Goal: Task Accomplishment & Management: Use online tool/utility

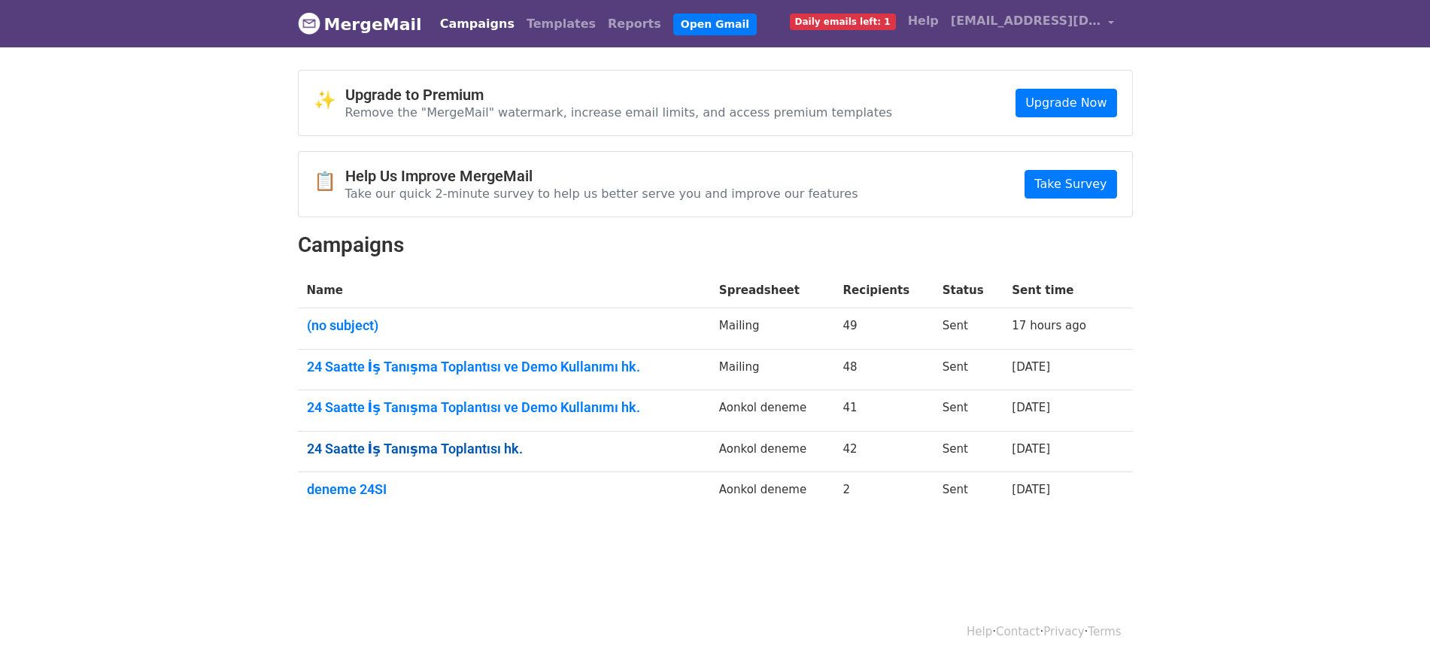
click at [495, 448] on link "24 Saatte İş Tanışma Toplantısı hk." at bounding box center [504, 449] width 394 height 17
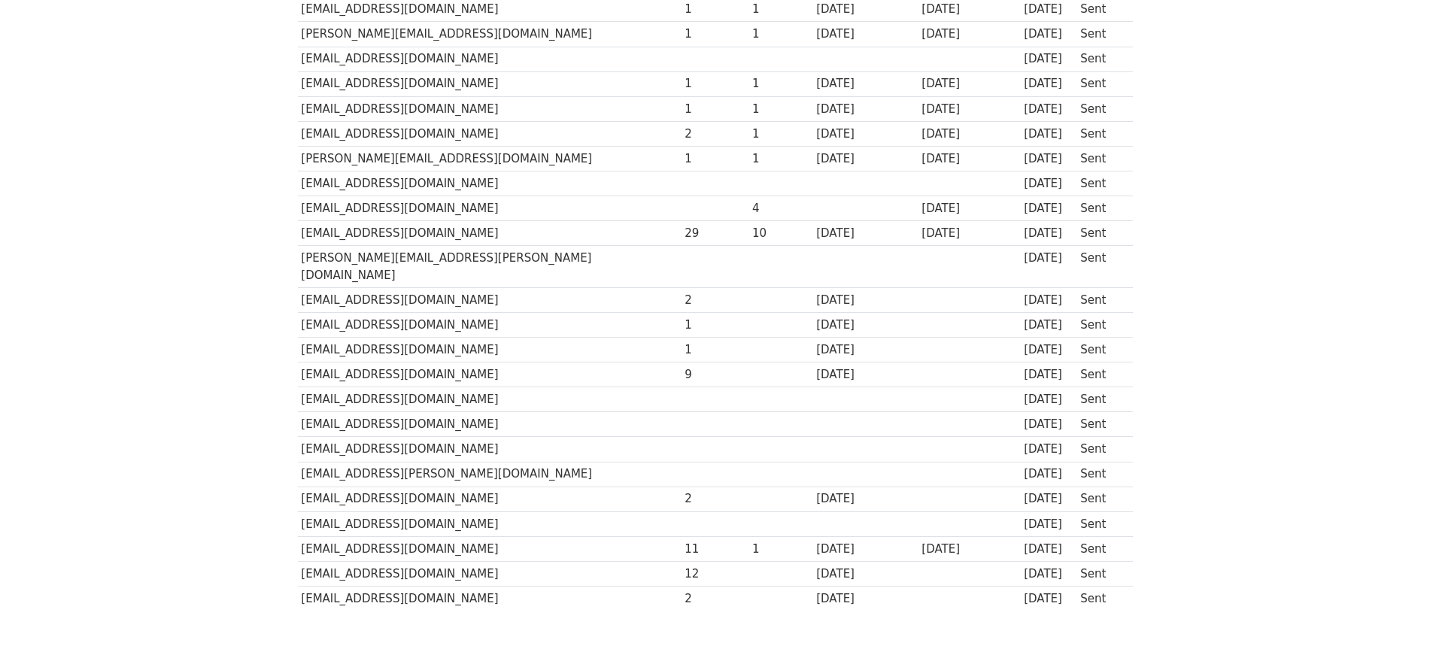
scroll to position [752, 0]
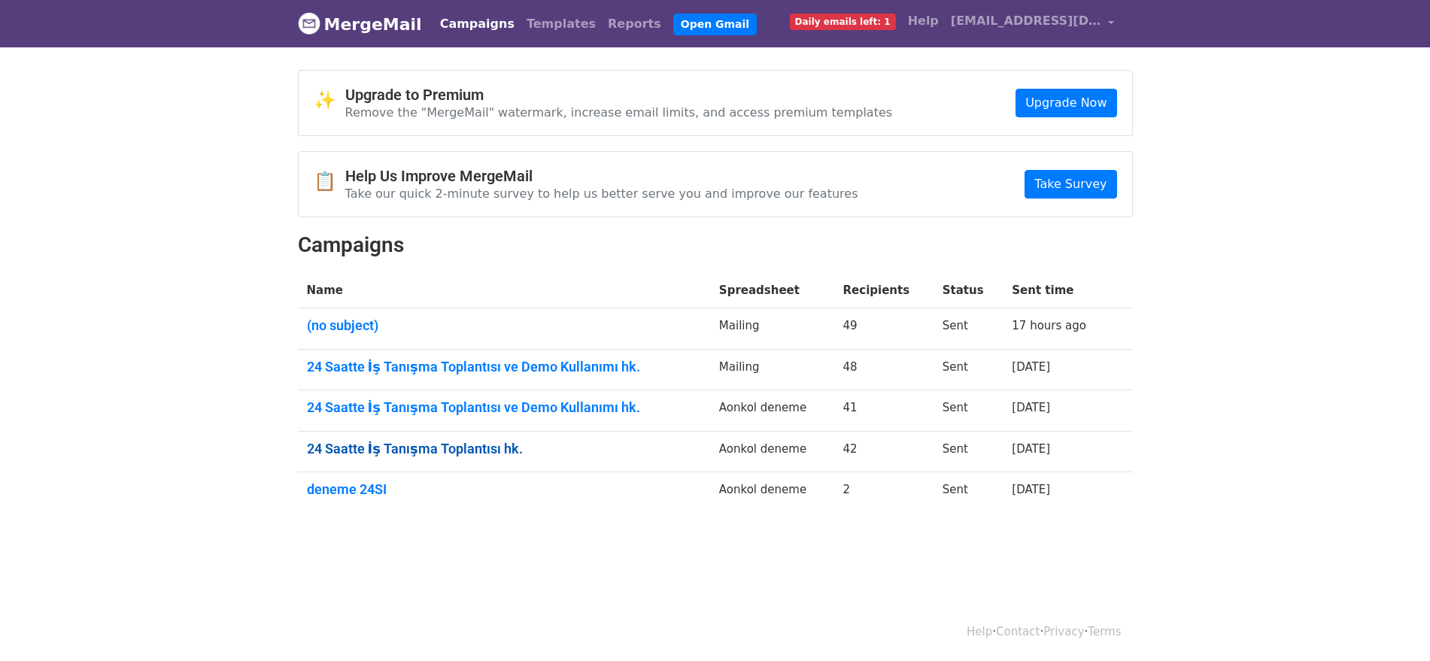
click at [429, 441] on link "24 Saatte İş Tanışma Toplantısı hk." at bounding box center [504, 449] width 394 height 17
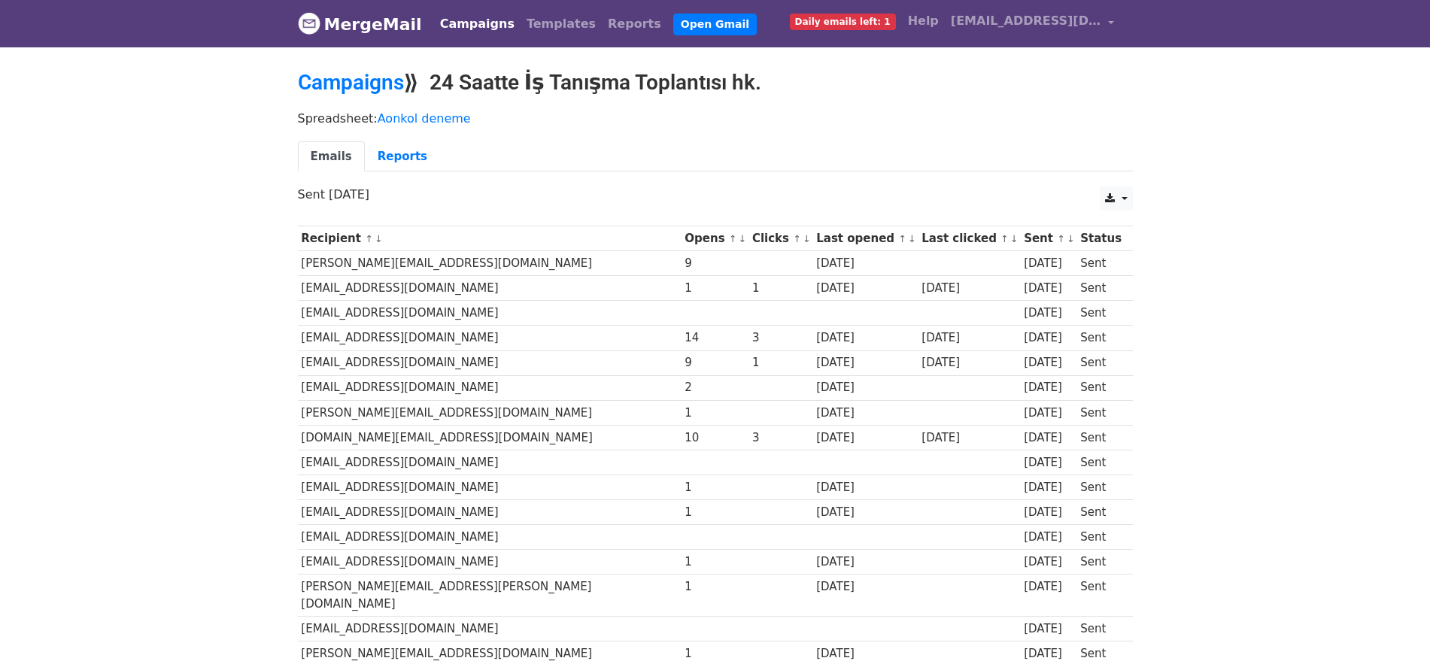
scroll to position [188, 0]
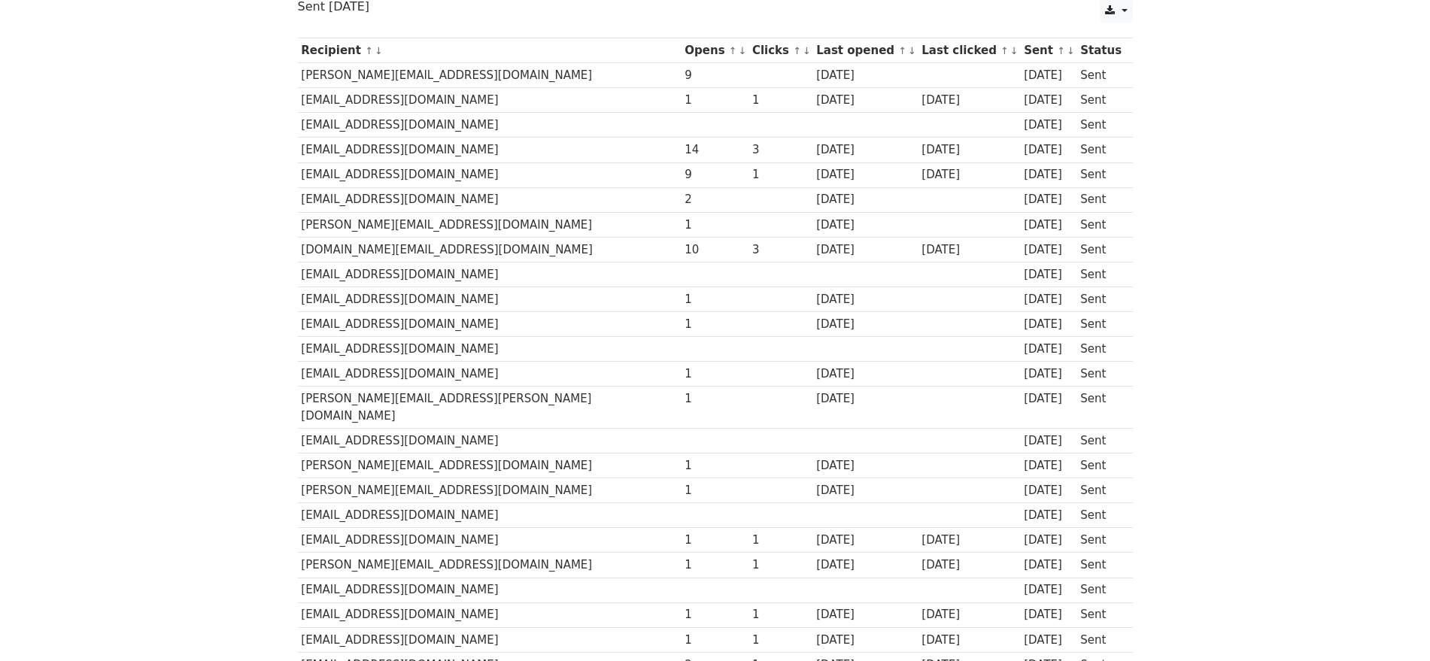
click at [681, 73] on td "9" at bounding box center [715, 75] width 68 height 25
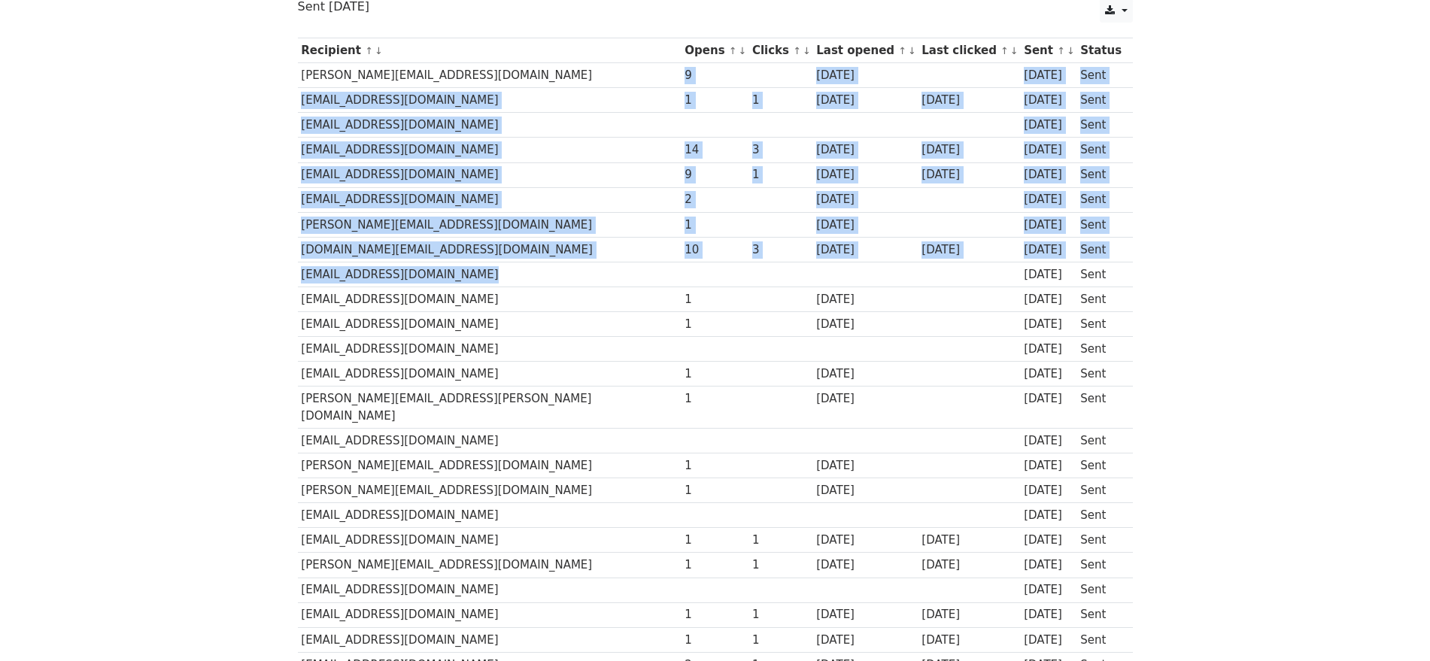
drag, startPoint x: 587, startPoint y: 72, endPoint x: 684, endPoint y: 286, distance: 234.6
click at [683, 284] on tbody "Recipient ↑ ↓ Opens ↑ ↓ Clicks ↑ ↓ Last opened ↑ ↓ Last clicked ↑ ↓ Sent ↑ ↓ St…" at bounding box center [715, 590] width 835 height 1104
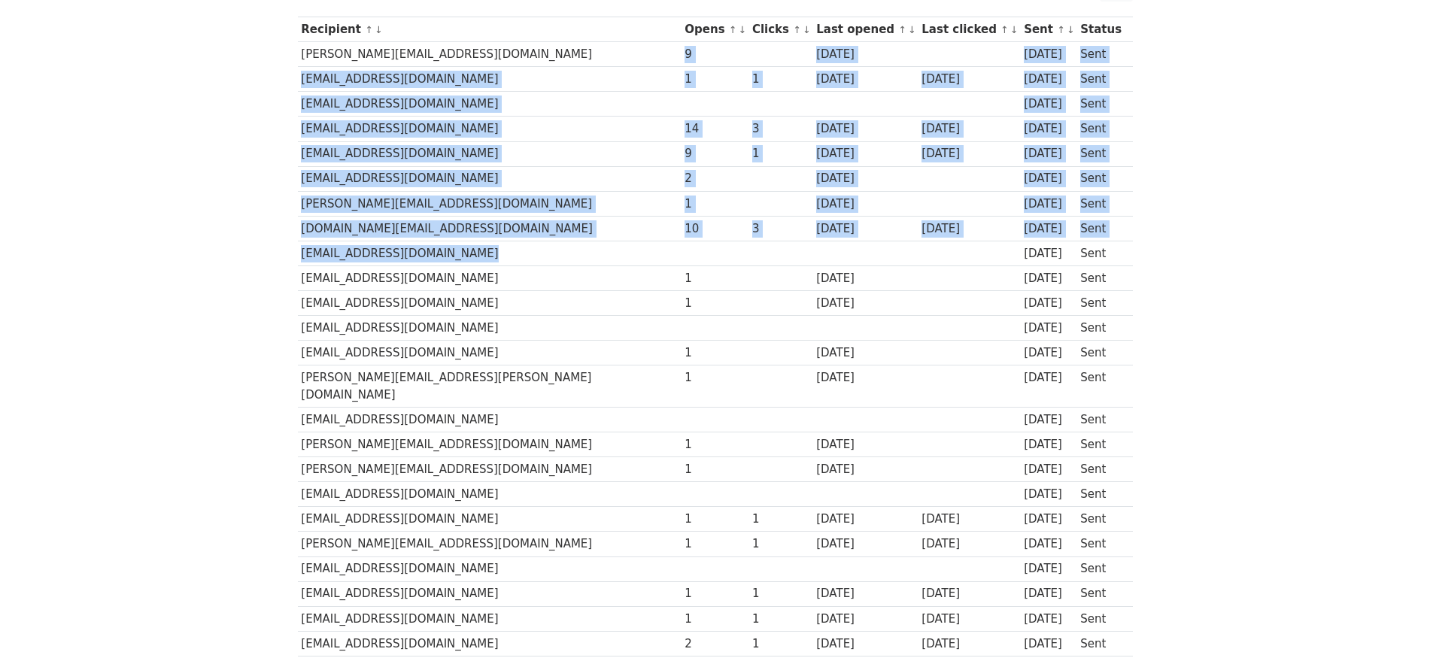
scroll to position [94, 0]
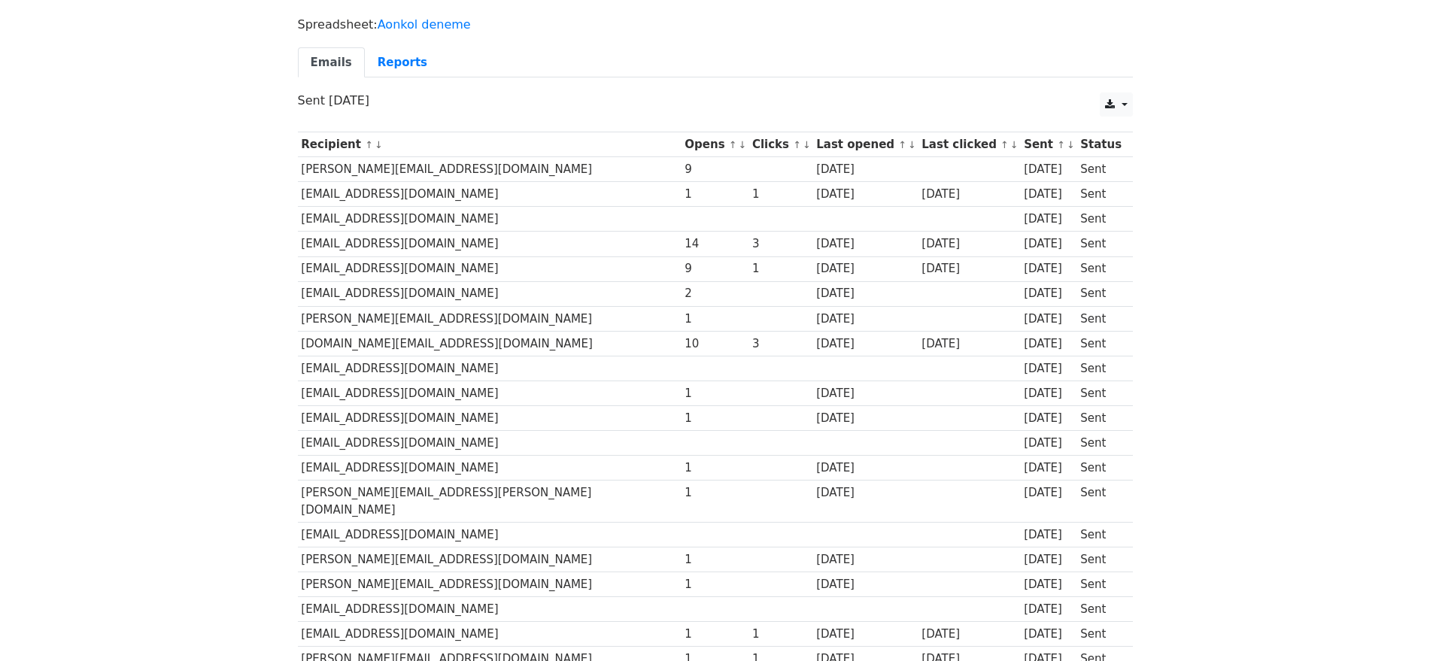
click at [195, 400] on body "MergeMail Campaigns Templates Reports Open Gmail Daily emails left: 1 Help abdu…" at bounding box center [715, 607] width 1430 height 1402
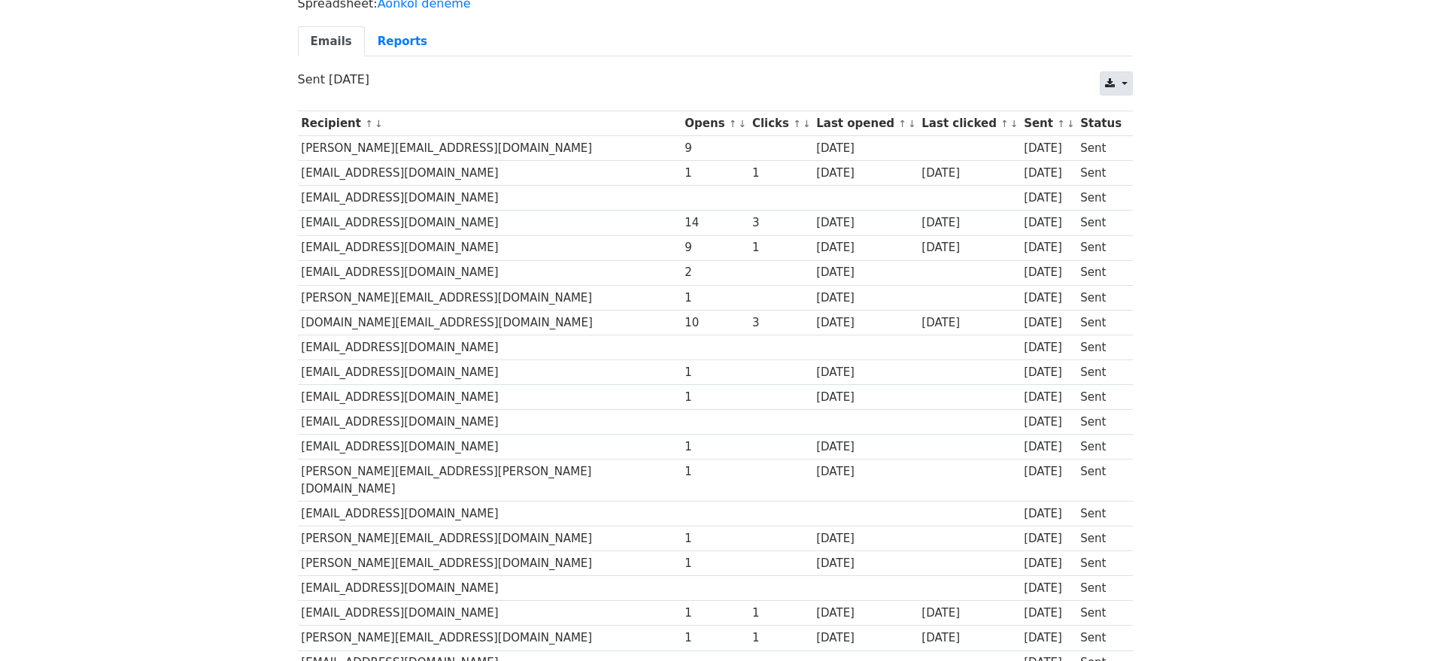
scroll to position [17, 0]
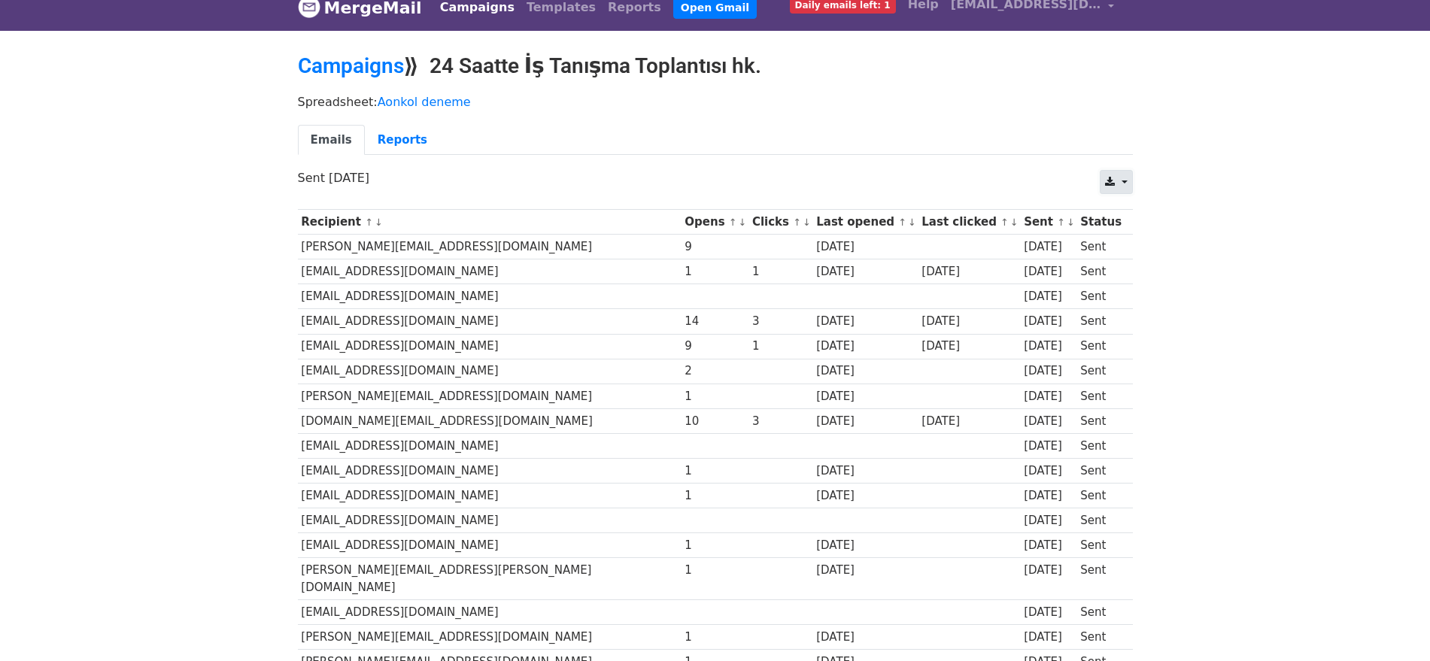
click at [1118, 173] on link at bounding box center [1116, 182] width 32 height 24
click at [1127, 236] on link "Excel" at bounding box center [1134, 241] width 68 height 24
